Goal: Transaction & Acquisition: Obtain resource

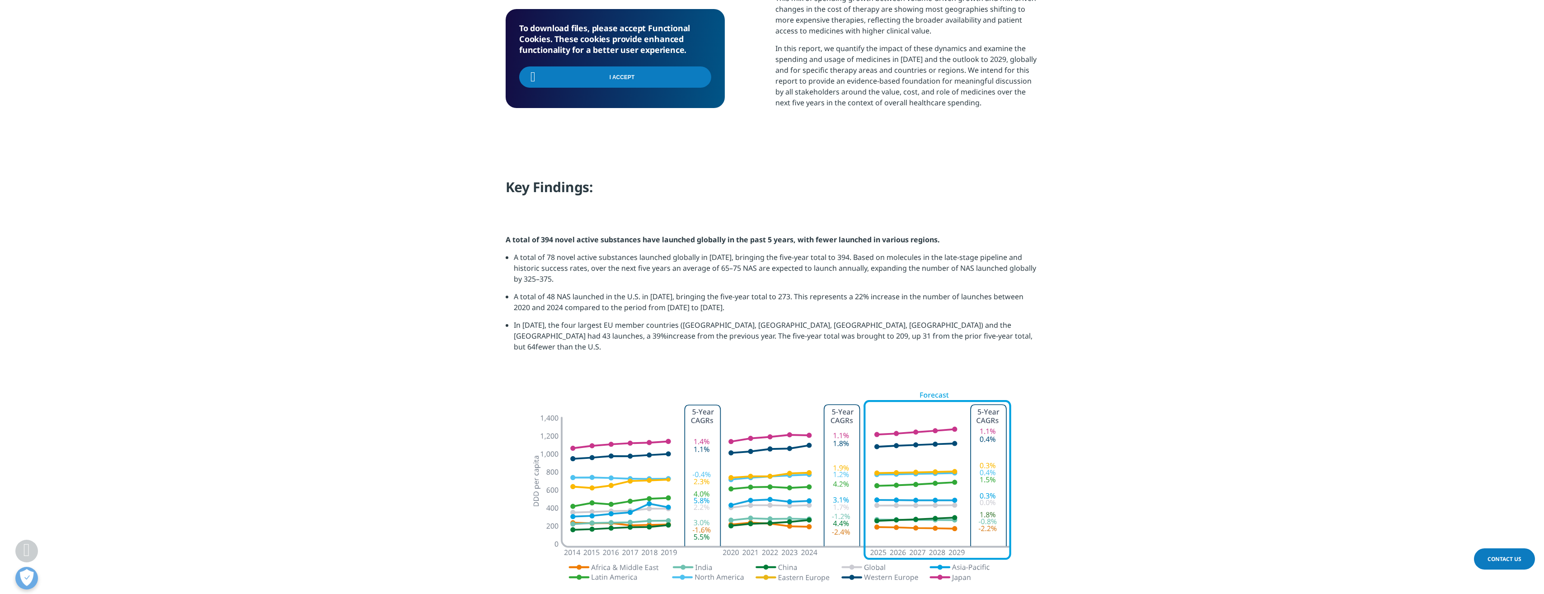
scroll to position [723, 0]
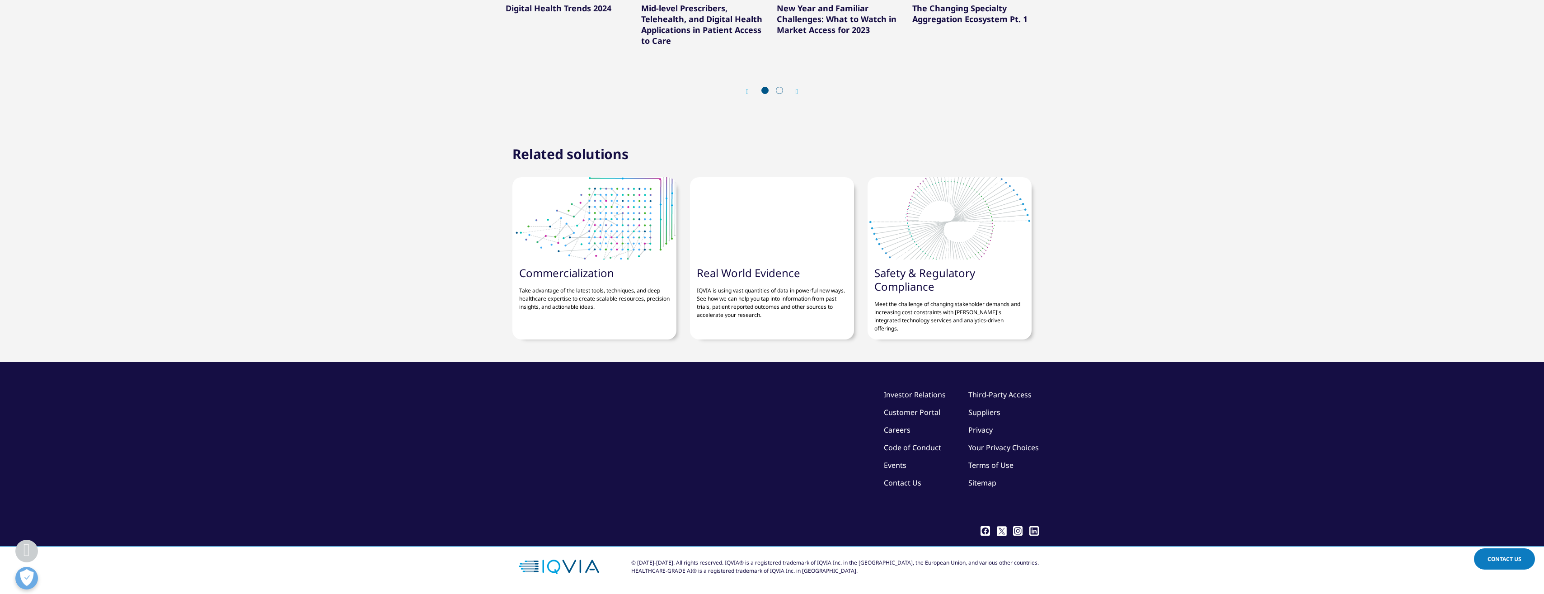
scroll to position [2892, 0]
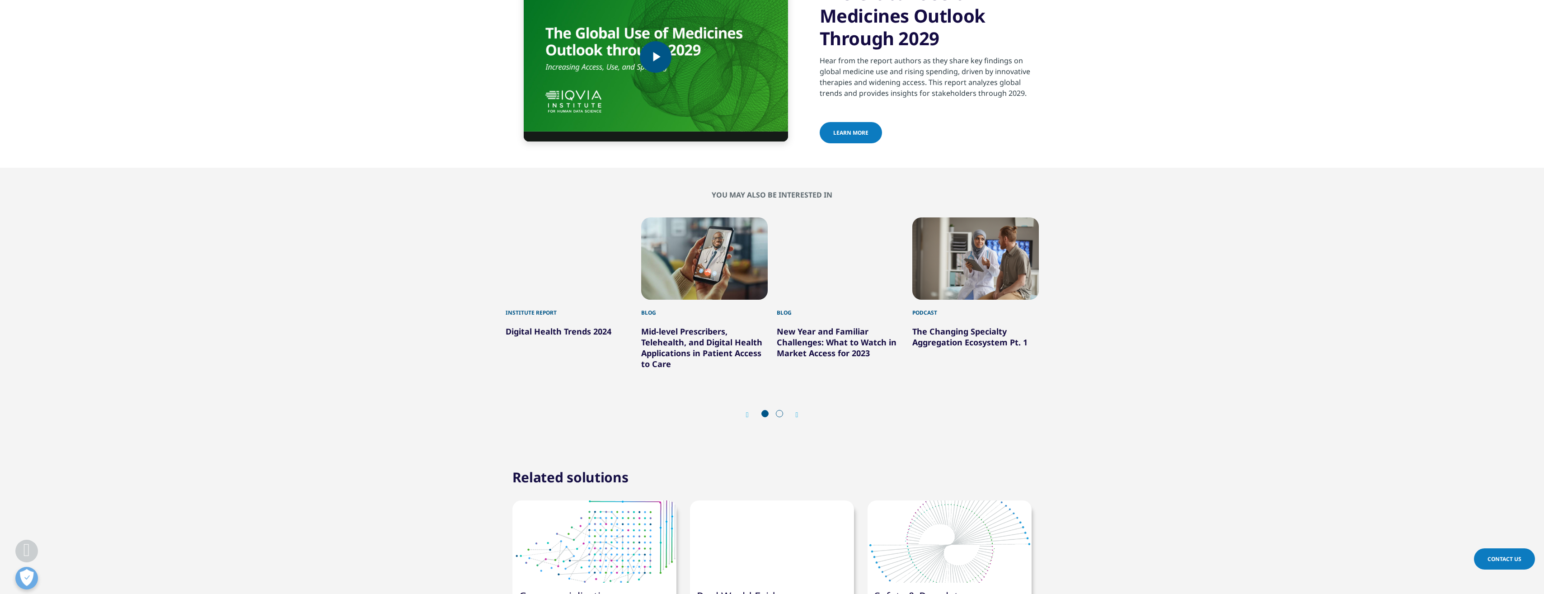
click at [656, 57] on span "Video Player" at bounding box center [656, 57] width 0 height 0
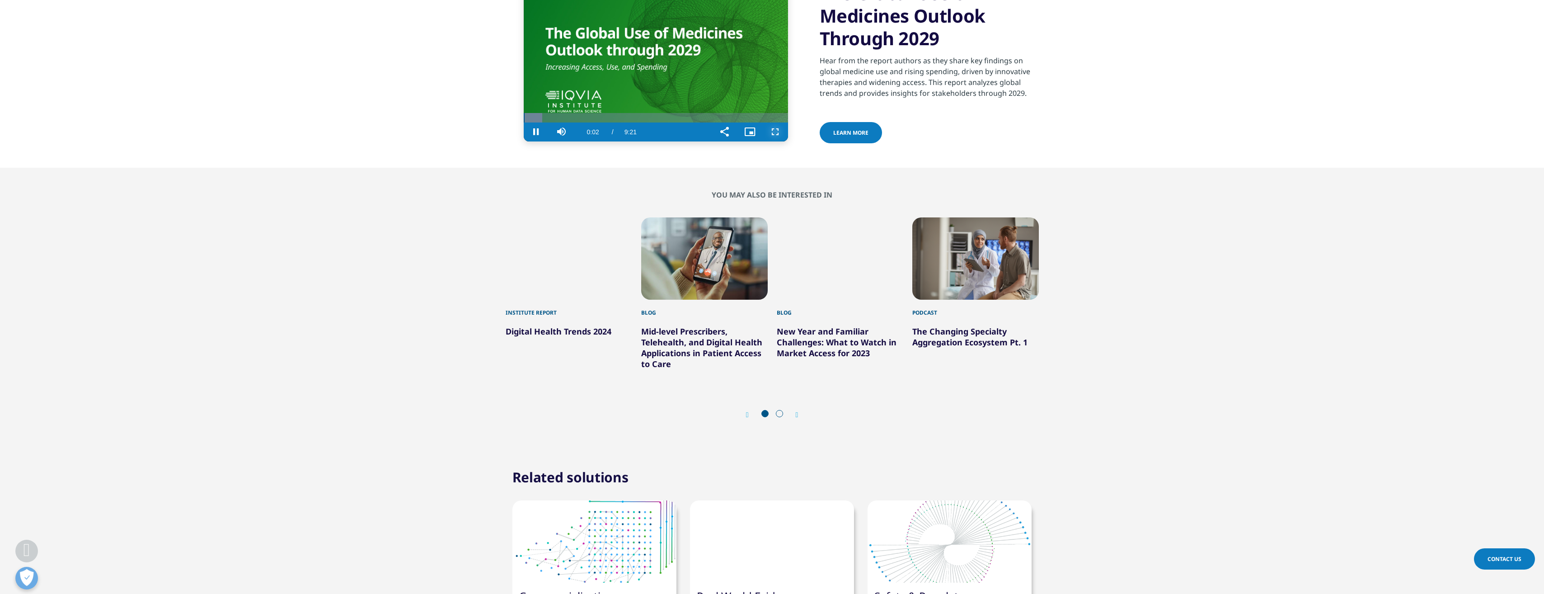
click at [772, 132] on span "Video Player" at bounding box center [775, 132] width 25 height 0
click at [751, 132] on span "Video Player" at bounding box center [750, 132] width 25 height 0
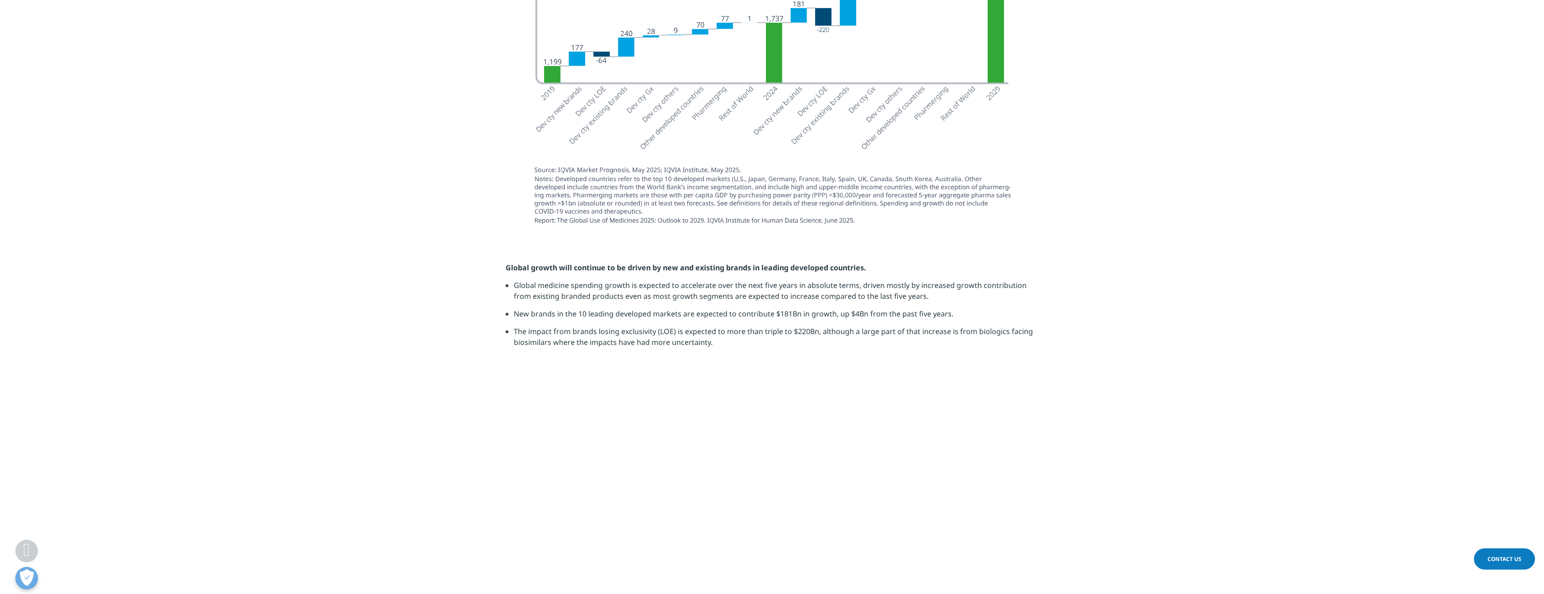
scroll to position [1627, 0]
click at [1491, 376] on section "Global growth will continue to be driven by new and existing brands in leading …" at bounding box center [772, 307] width 1544 height 137
click at [259, 239] on section at bounding box center [772, 92] width 1544 height 294
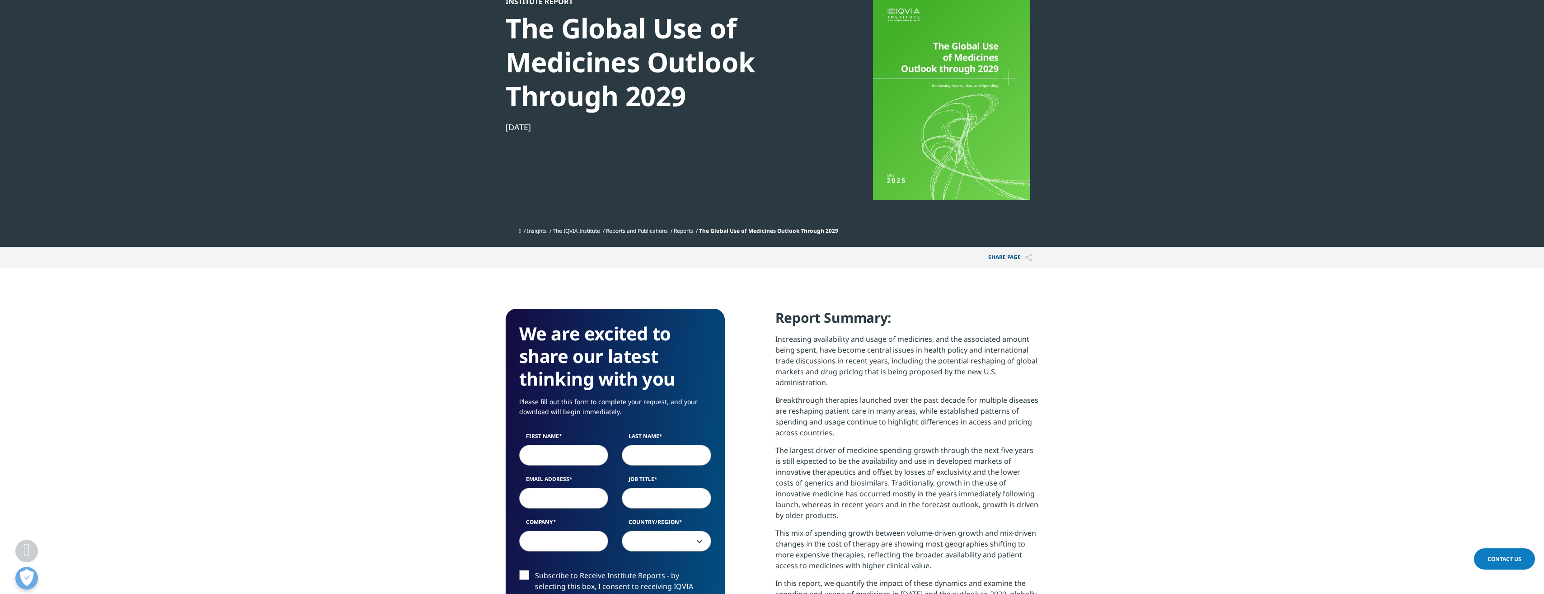
scroll to position [226, 0]
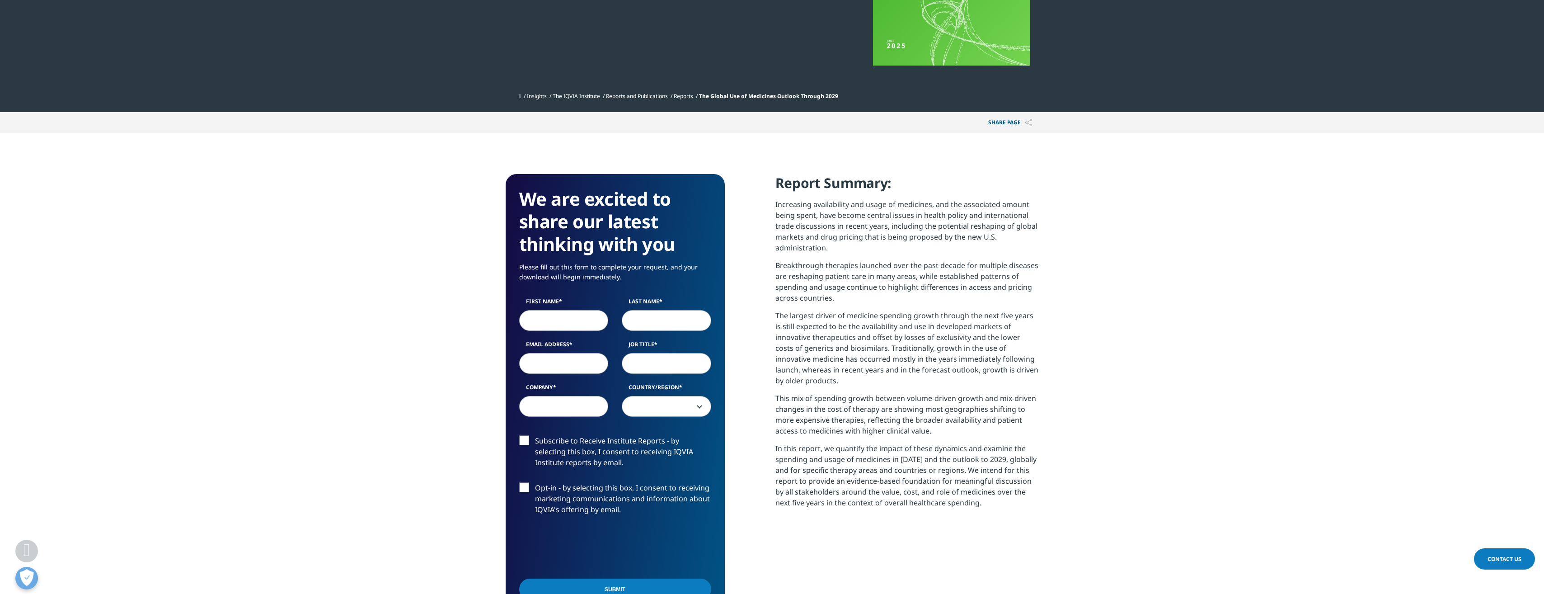
click at [558, 327] on input "First Name" at bounding box center [563, 320] width 89 height 21
click at [424, 355] on section "We are excited to share our latest thinking with you Please fill out this form …" at bounding box center [772, 423] width 1544 height 581
click at [552, 323] on input "First Name" at bounding box center [563, 320] width 89 height 21
type input "[PERSON_NAME]"
type input "Possnert"
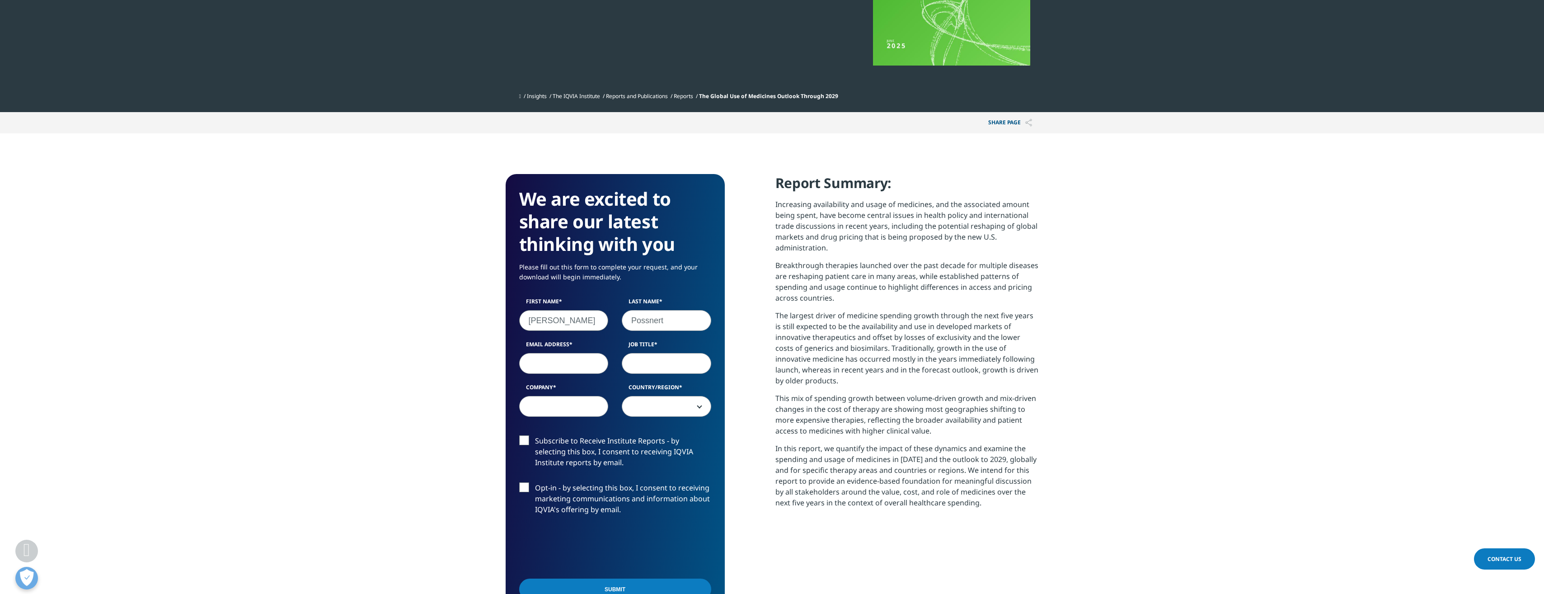
type input "[PERSON_NAME][EMAIL_ADDRESS][DOMAIN_NAME]"
type input "Cytiva"
select select "[GEOGRAPHIC_DATA]"
click at [668, 367] on input "Job Title" at bounding box center [666, 363] width 89 height 21
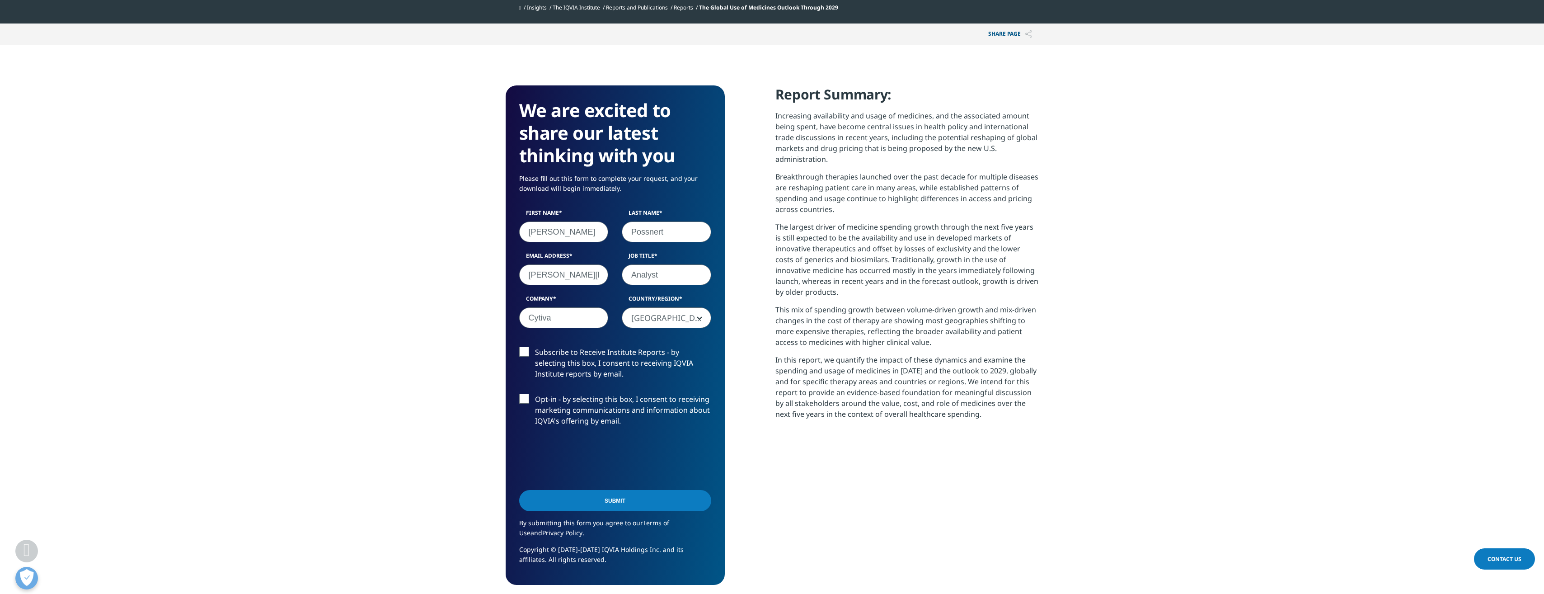
scroll to position [362, 0]
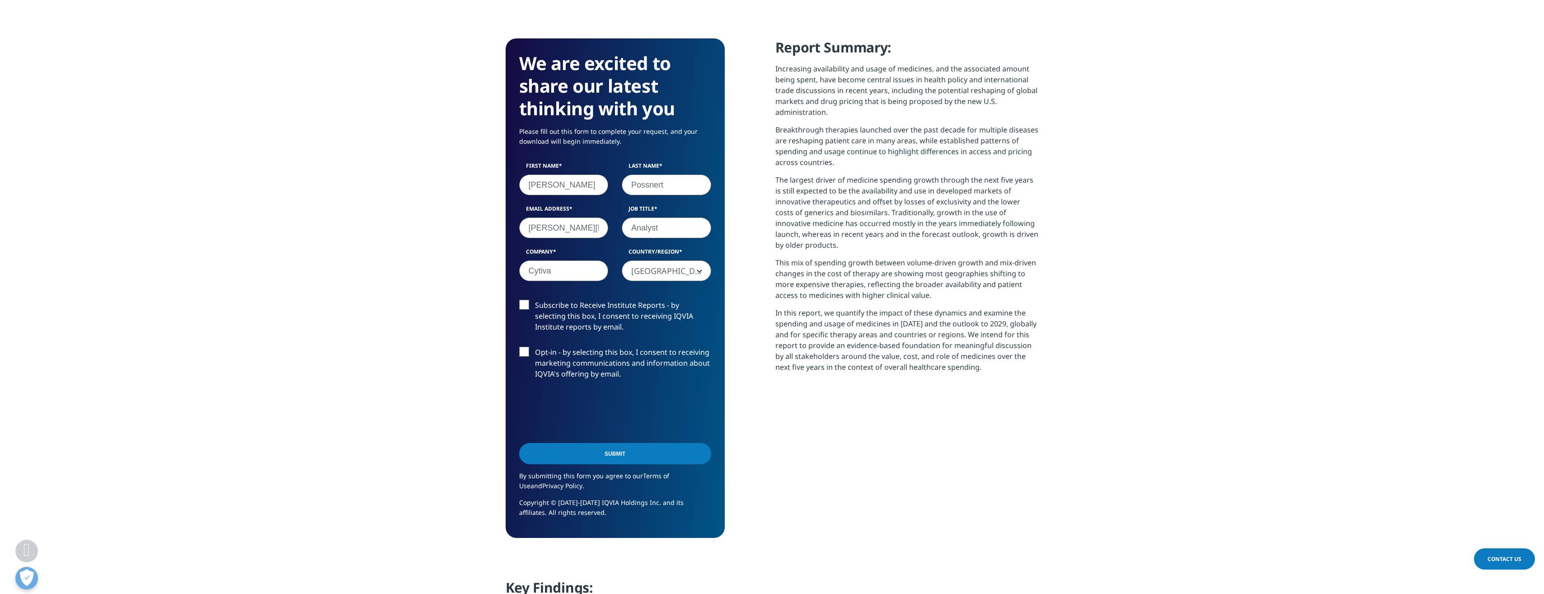
type input "Analyst"
click at [636, 458] on input "Submit" at bounding box center [615, 453] width 192 height 21
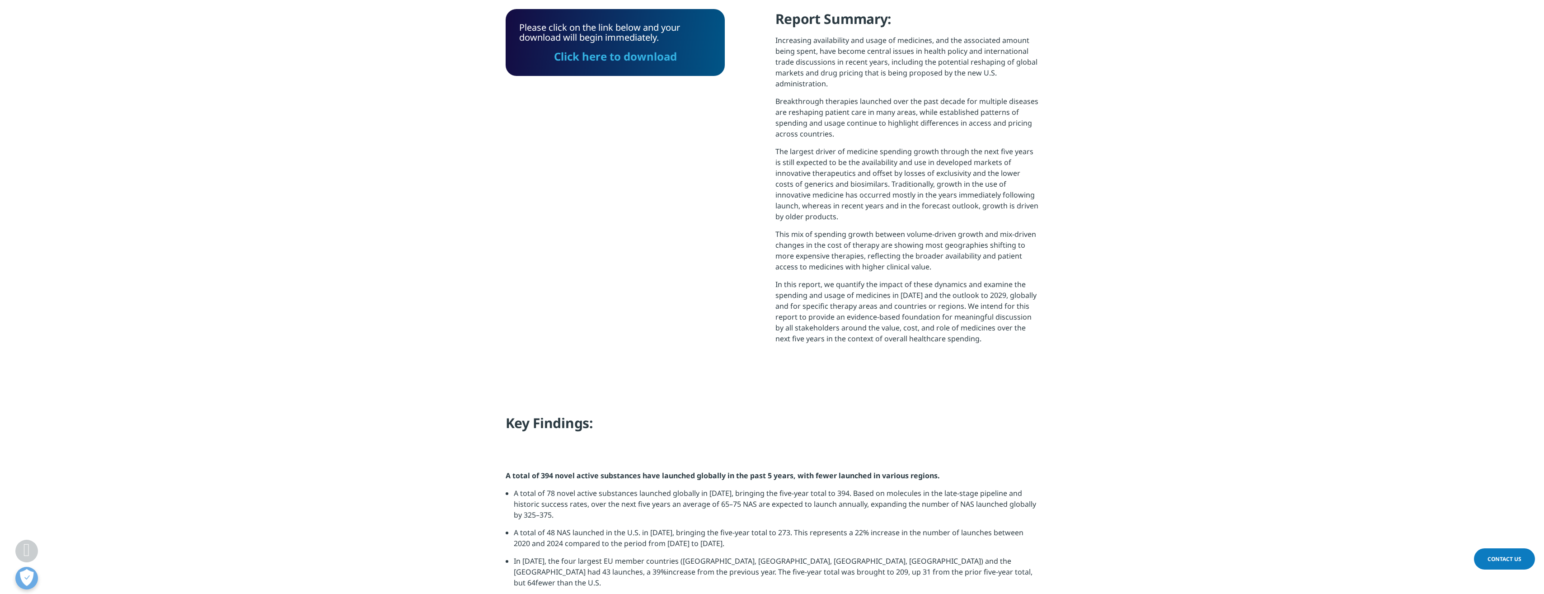
scroll to position [97, 0]
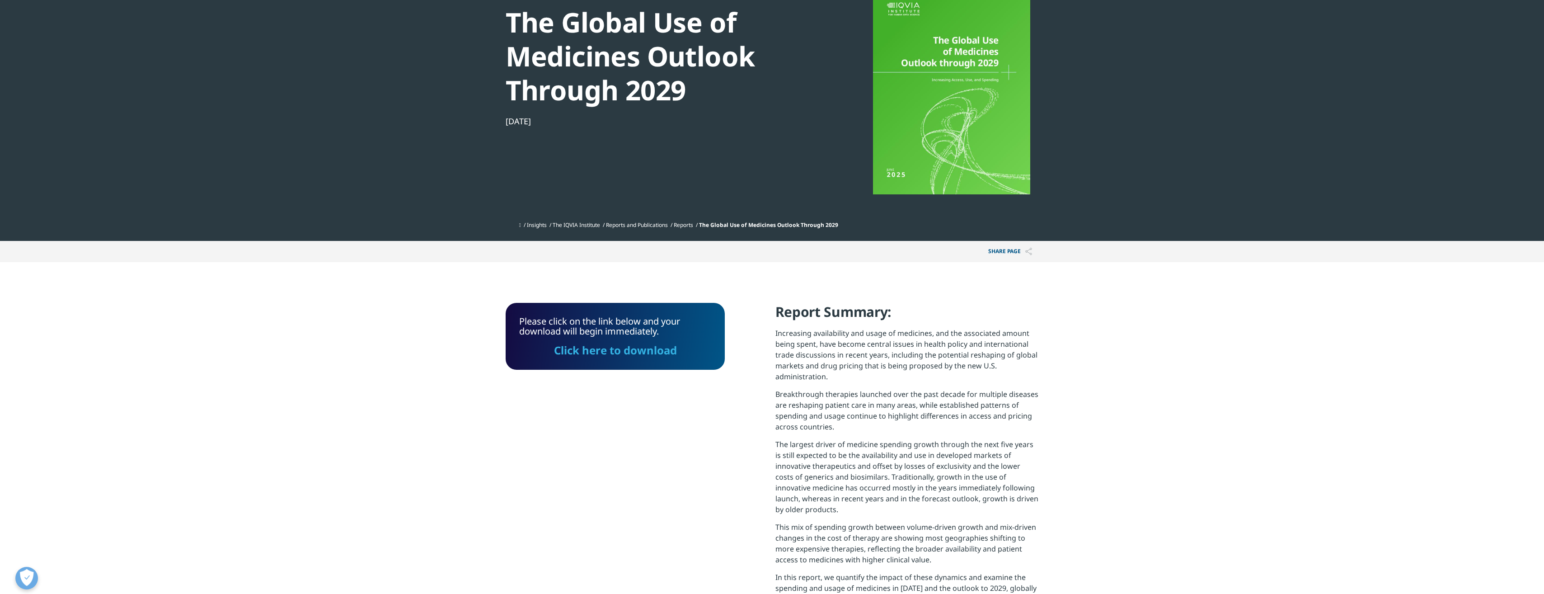
click at [585, 348] on link "Click here to download" at bounding box center [615, 350] width 123 height 15
